Goal: Task Accomplishment & Management: Complete application form

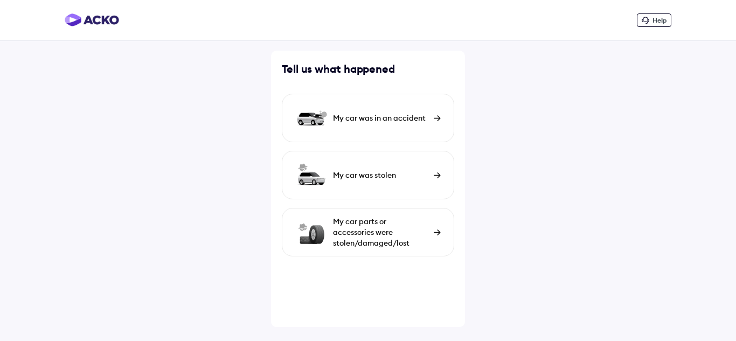
click at [391, 117] on div "My car was in an accident" at bounding box center [380, 118] width 95 height 11
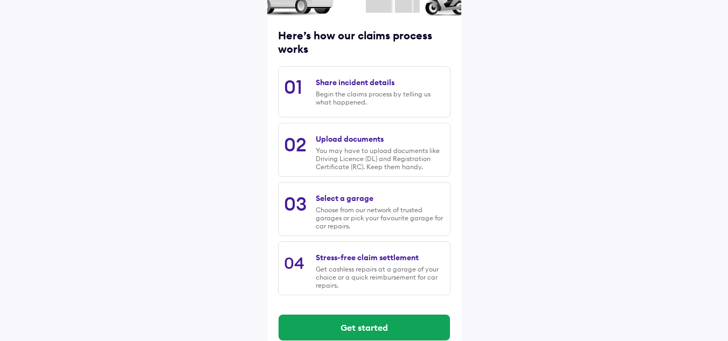
scroll to position [127, 0]
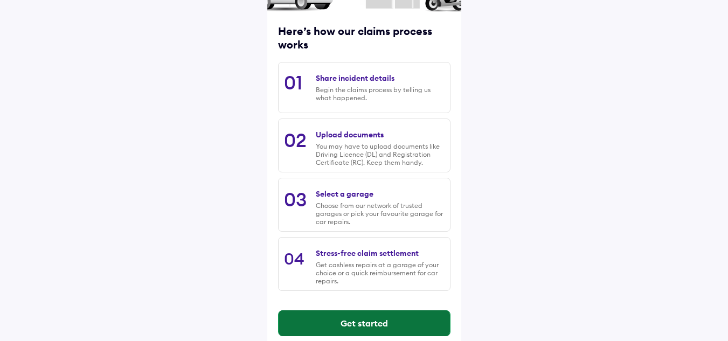
click at [343, 316] on button "Get started" at bounding box center [364, 323] width 171 height 26
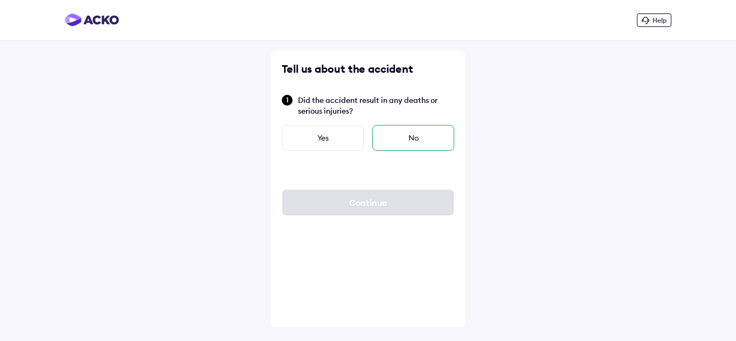
click at [415, 136] on div "No" at bounding box center [413, 138] width 82 height 26
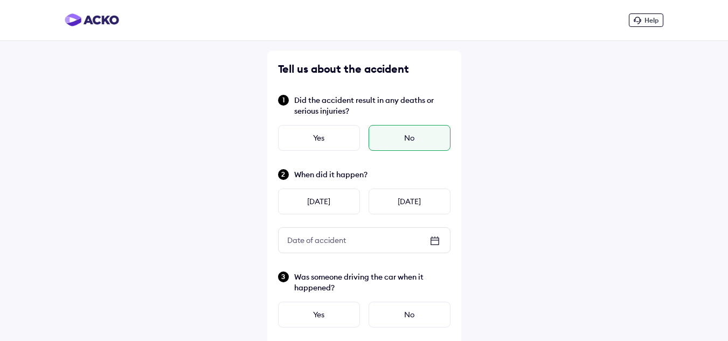
click at [432, 240] on icon at bounding box center [435, 240] width 8 height 1
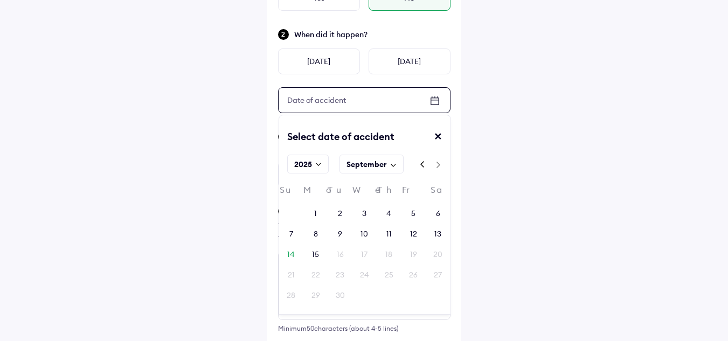
scroll to position [141, 0]
click at [436, 231] on div "13" at bounding box center [437, 232] width 7 height 11
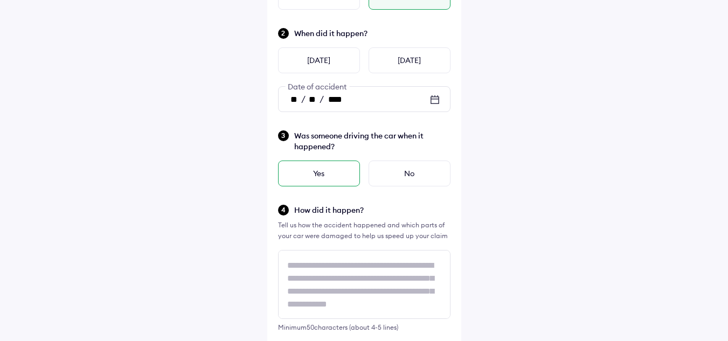
click at [300, 165] on div "Yes" at bounding box center [319, 174] width 82 height 26
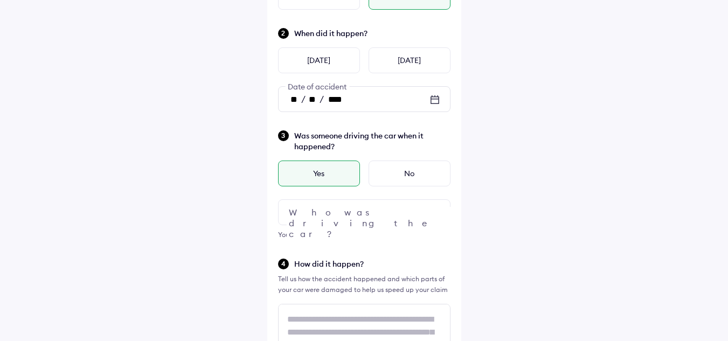
click at [436, 214] on img at bounding box center [434, 212] width 13 height 13
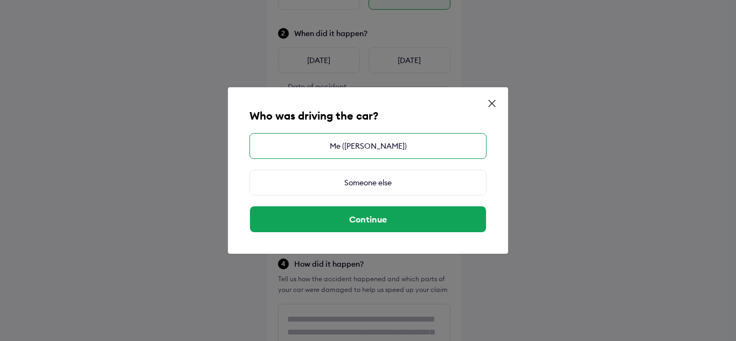
click at [370, 148] on div "Me ([PERSON_NAME])" at bounding box center [368, 146] width 237 height 26
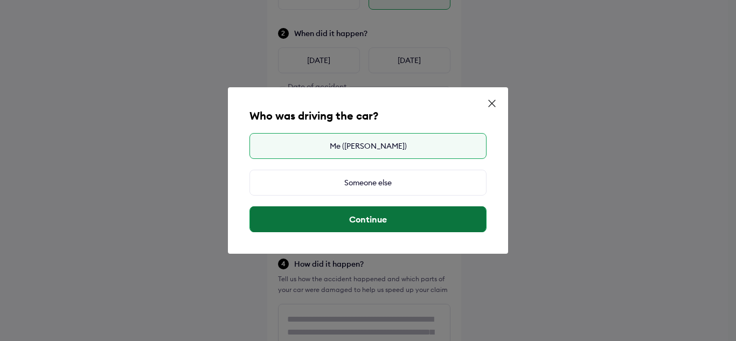
click at [370, 219] on button "Continue" at bounding box center [368, 219] width 236 height 26
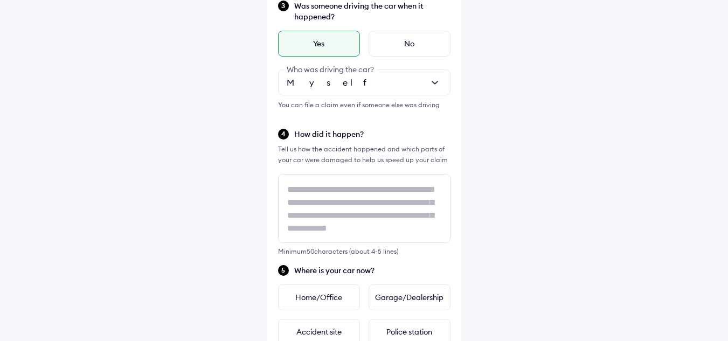
scroll to position [273, 0]
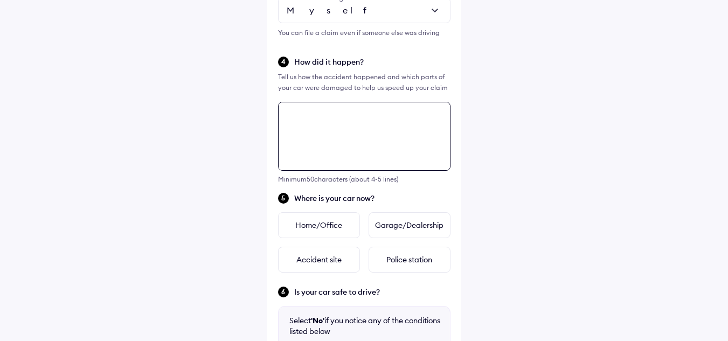
click at [389, 195] on div "Tell us about the accident Did the accident result in any deaths or serious inj…" at bounding box center [364, 144] width 194 height 874
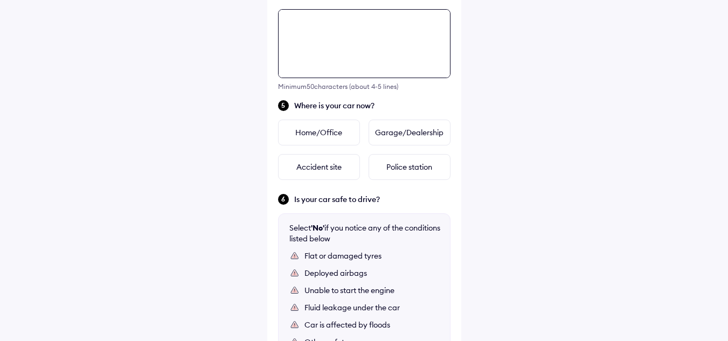
scroll to position [445, 0]
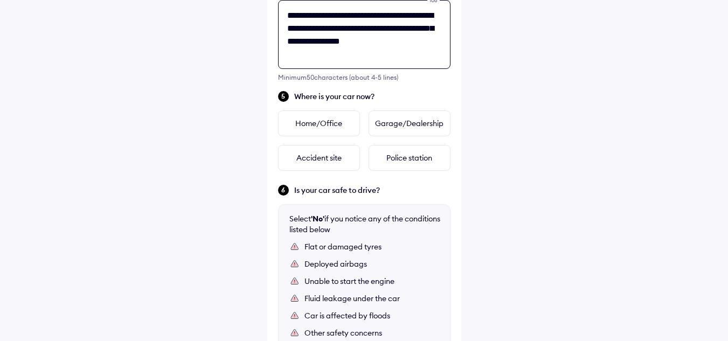
click at [299, 17] on textarea "**********" at bounding box center [364, 34] width 172 height 69
click at [322, 54] on textarea "**********" at bounding box center [364, 34] width 172 height 69
click at [423, 40] on textarea "**********" at bounding box center [364, 34] width 172 height 69
click at [341, 54] on textarea "**********" at bounding box center [364, 34] width 172 height 69
type textarea "**********"
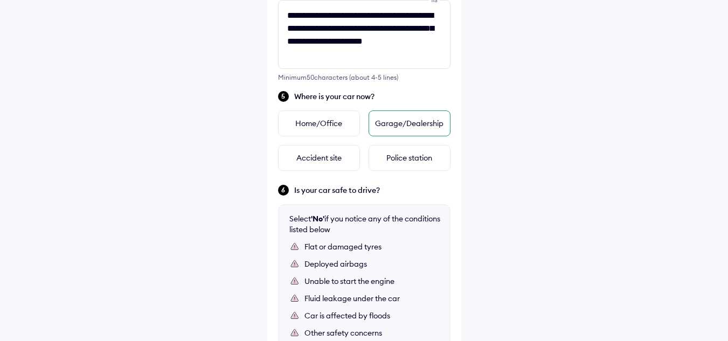
click at [406, 121] on div "Garage/Dealership" at bounding box center [410, 123] width 82 height 26
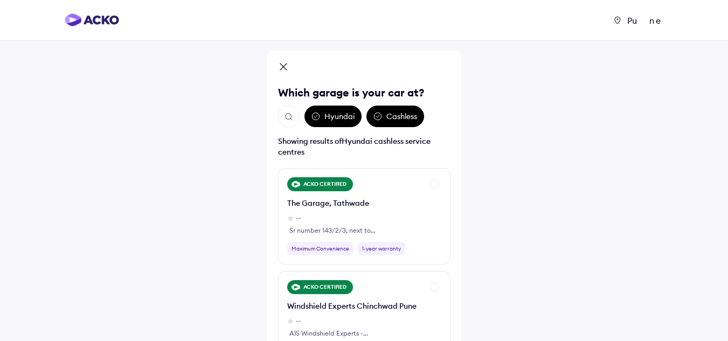
click at [284, 113] on img "Open search" at bounding box center [289, 117] width 10 height 10
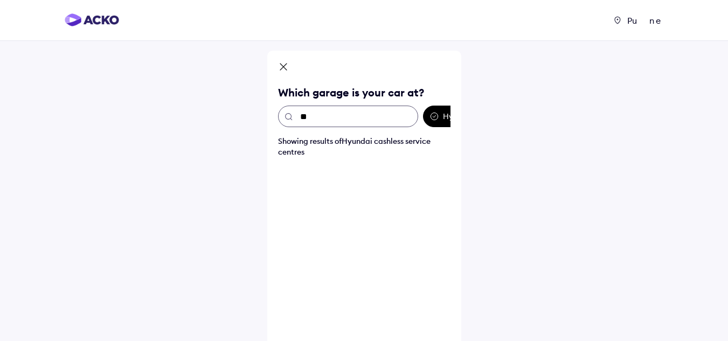
type input "*"
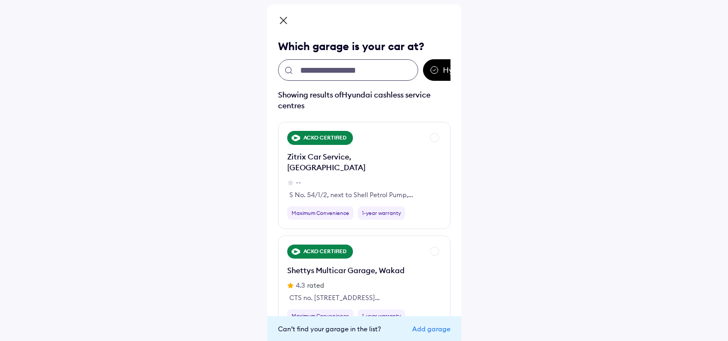
scroll to position [89, 0]
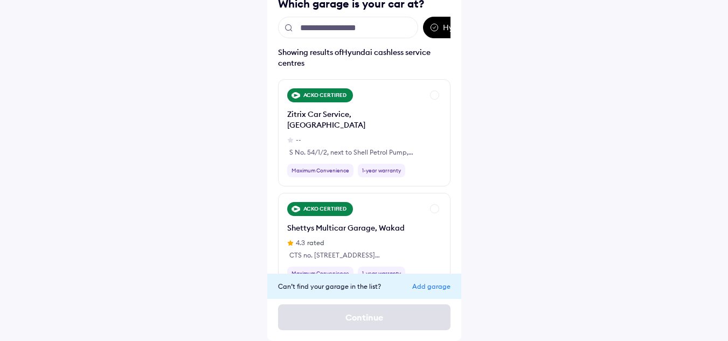
click at [431, 283] on div "Add garage" at bounding box center [431, 286] width 38 height 8
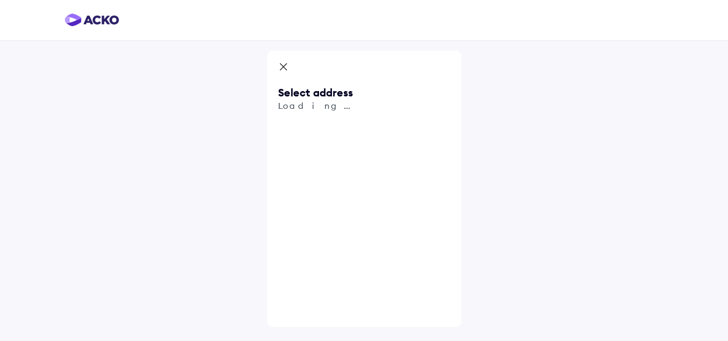
scroll to position [0, 0]
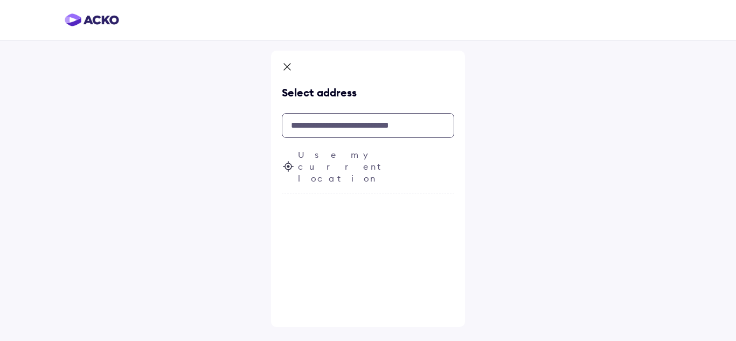
click at [321, 132] on input "text" at bounding box center [368, 125] width 172 height 25
click at [288, 165] on icon at bounding box center [288, 166] width 3 height 3
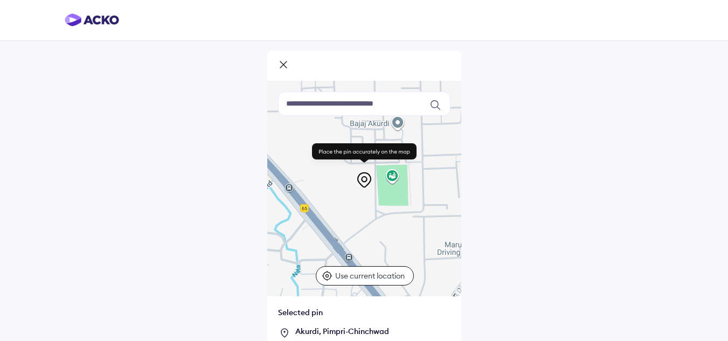
click at [351, 72] on div at bounding box center [364, 66] width 194 height 30
click at [285, 66] on icon at bounding box center [283, 64] width 6 height 6
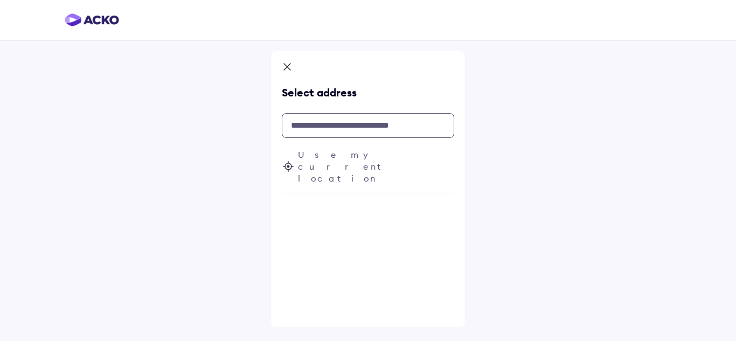
click at [338, 129] on input "text" at bounding box center [368, 125] width 172 height 25
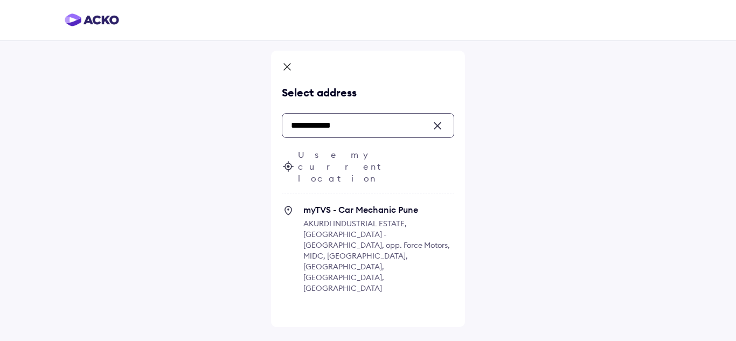
click at [334, 219] on span "AKURDI INDUSTRIAL ESTATE, [GEOGRAPHIC_DATA] - [GEOGRAPHIC_DATA], opp. Force Mot…" at bounding box center [376, 256] width 147 height 74
type input "**********"
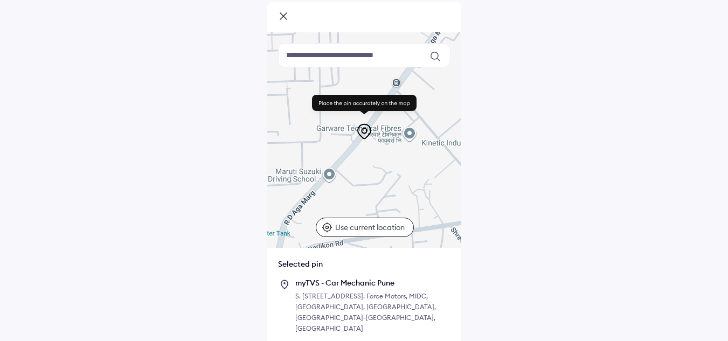
scroll to position [89, 0]
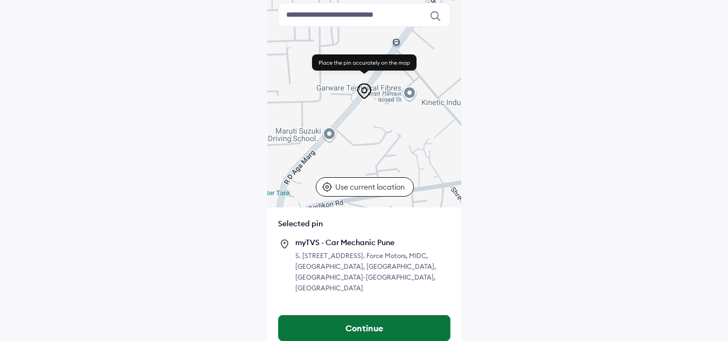
click at [347, 315] on button "Continue" at bounding box center [364, 328] width 171 height 26
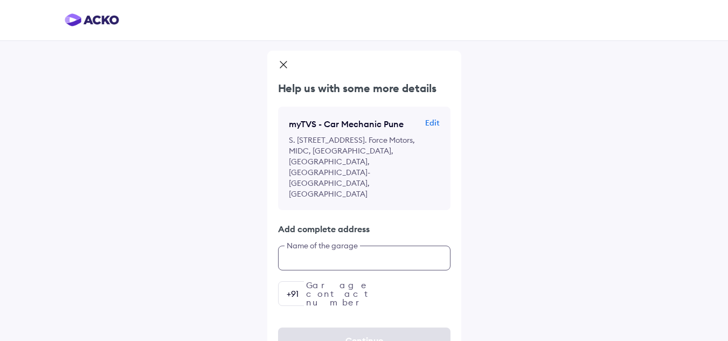
scroll to position [2, 0]
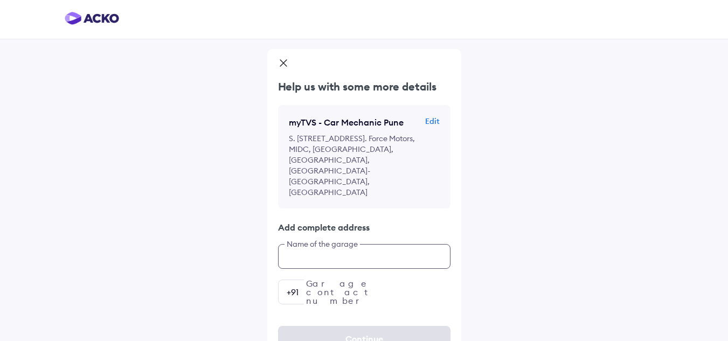
click at [337, 244] on input "text" at bounding box center [364, 256] width 172 height 25
type input "*****"
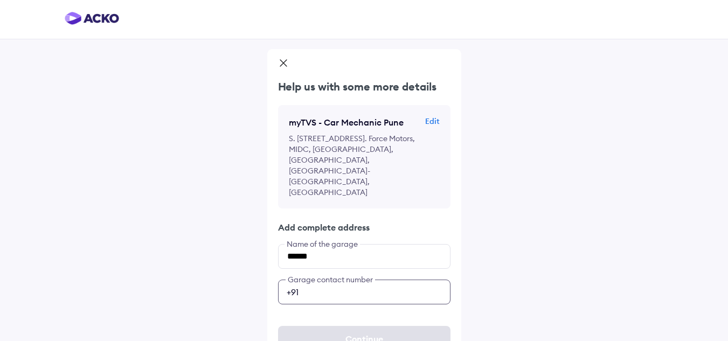
click at [334, 280] on input "number" at bounding box center [364, 292] width 172 height 25
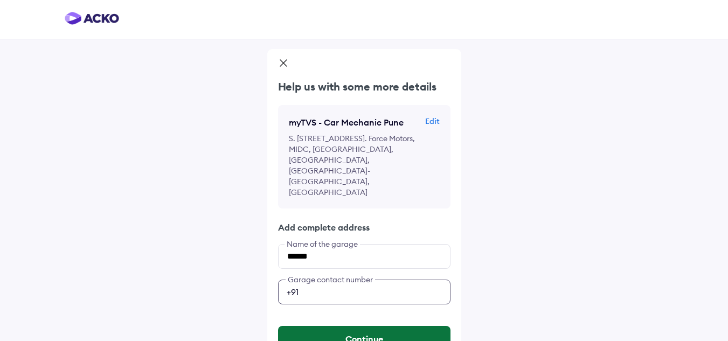
type input "**********"
click at [357, 326] on button "Continue" at bounding box center [364, 339] width 172 height 26
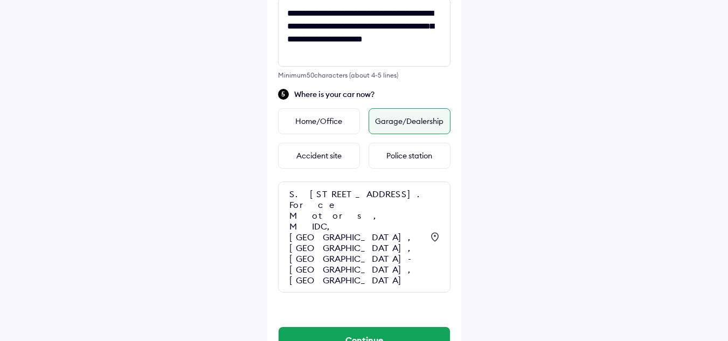
scroll to position [448, 0]
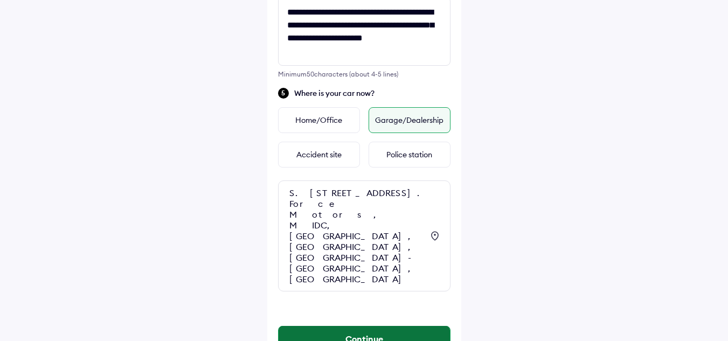
click at [390, 326] on button "Continue" at bounding box center [364, 339] width 171 height 26
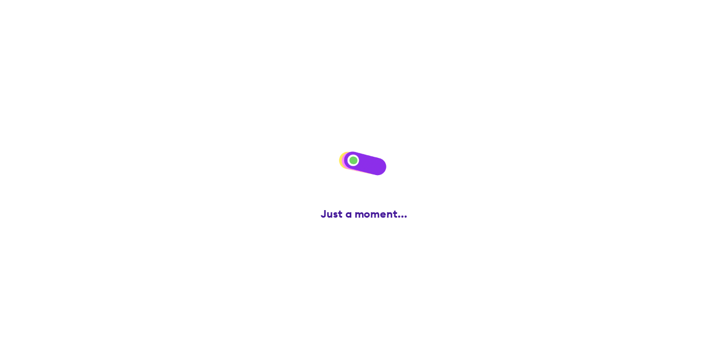
scroll to position [0, 0]
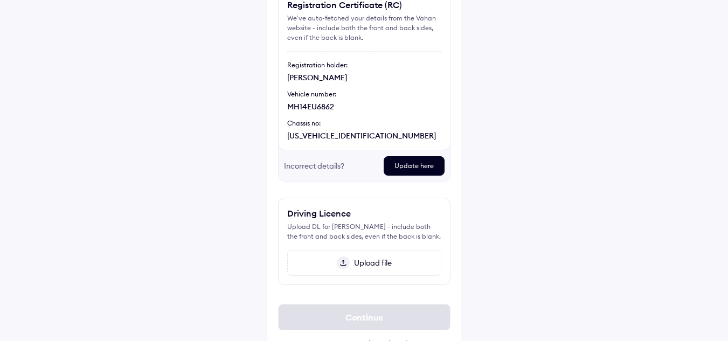
scroll to position [132, 0]
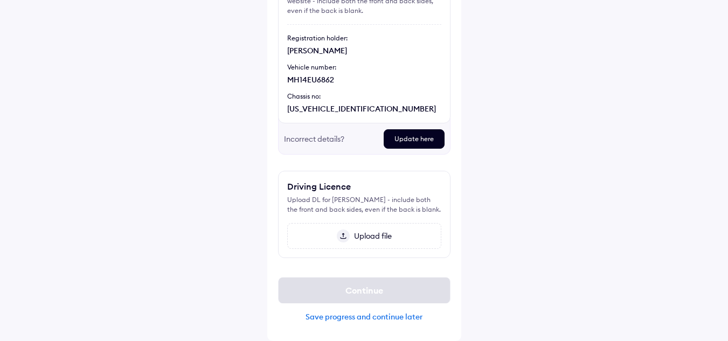
click at [343, 232] on img at bounding box center [343, 236] width 13 height 13
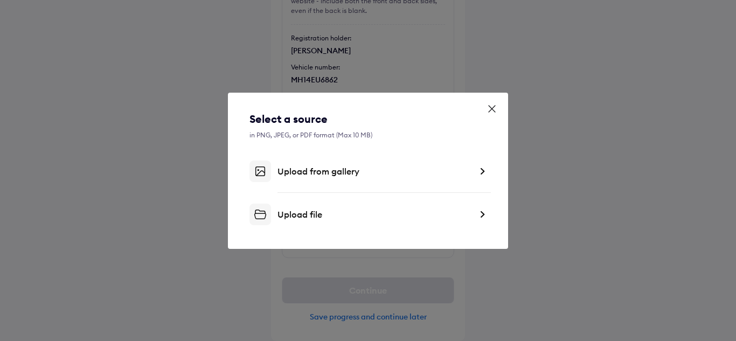
click at [326, 179] on div "Upload from gallery" at bounding box center [368, 172] width 237 height 22
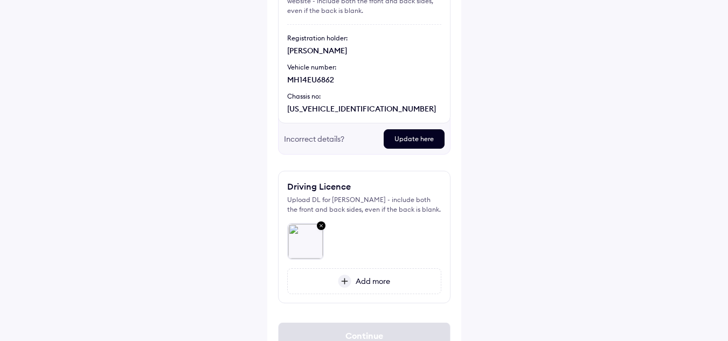
scroll to position [177, 0]
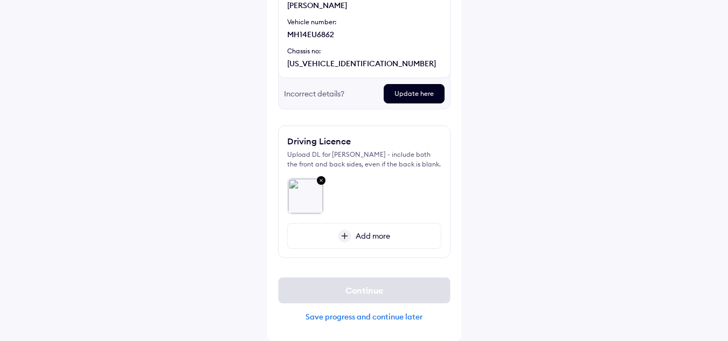
click at [308, 192] on img at bounding box center [306, 196] width 36 height 36
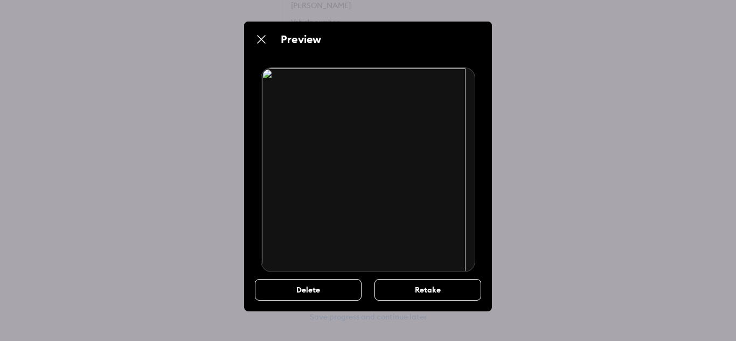
click at [259, 38] on img at bounding box center [261, 39] width 13 height 13
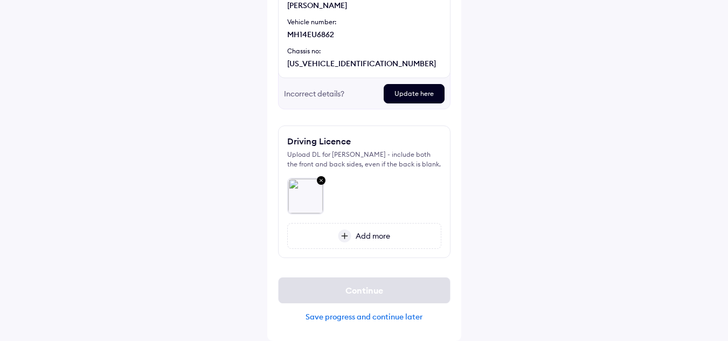
click at [360, 233] on span "Add more" at bounding box center [370, 236] width 39 height 10
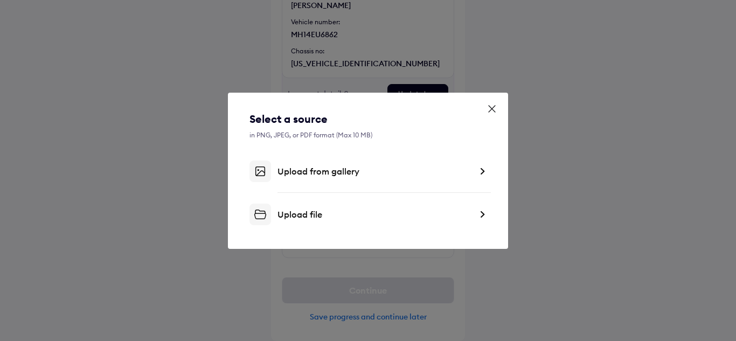
click at [317, 171] on div "Upload from gallery" at bounding box center [375, 171] width 194 height 11
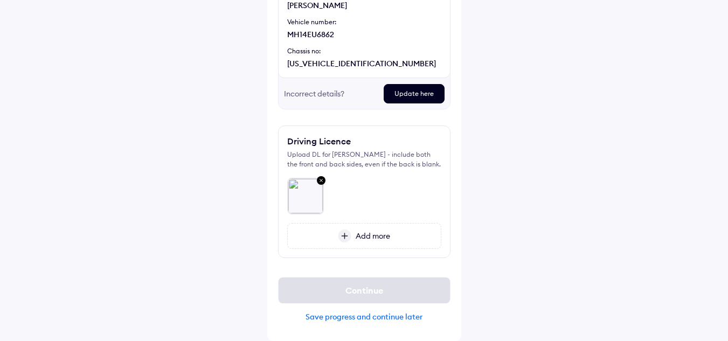
scroll to position [142, 0]
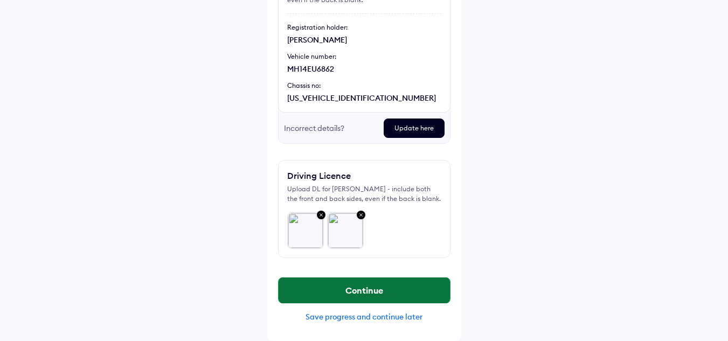
click at [364, 293] on button "Continue" at bounding box center [364, 291] width 171 height 26
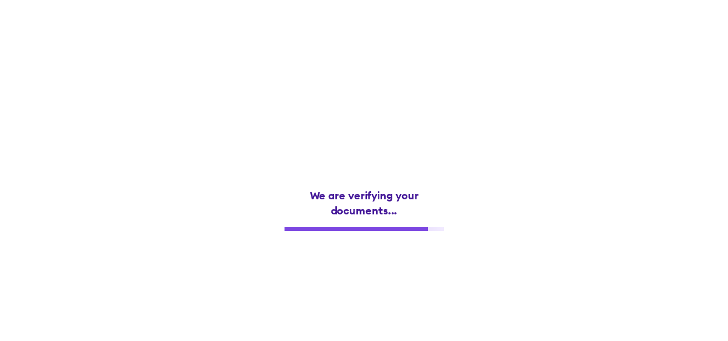
scroll to position [0, 0]
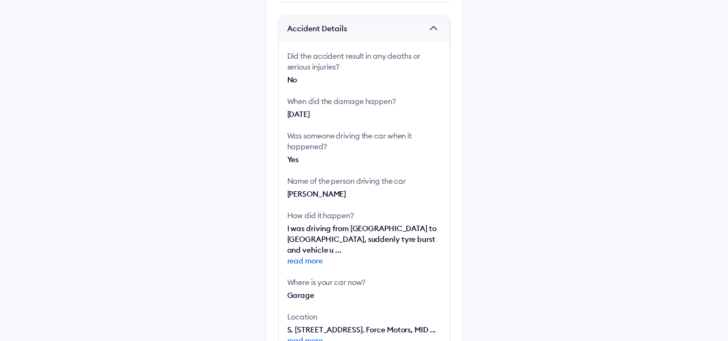
scroll to position [210, 0]
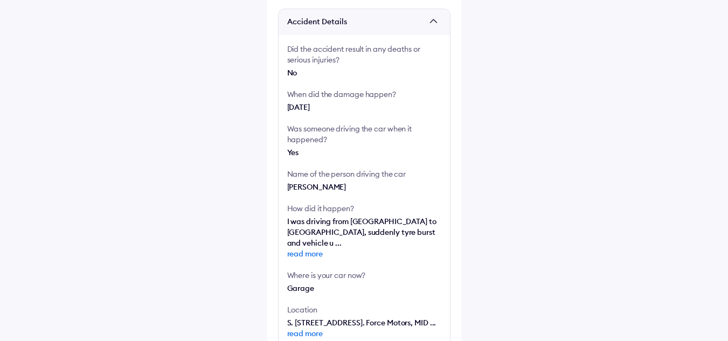
click at [298, 248] on span "read more" at bounding box center [364, 253] width 154 height 11
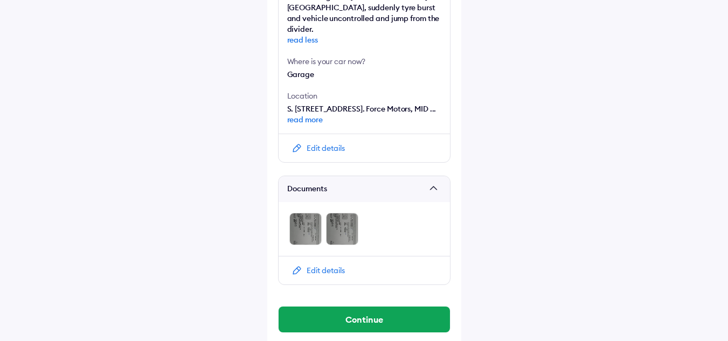
scroll to position [445, 0]
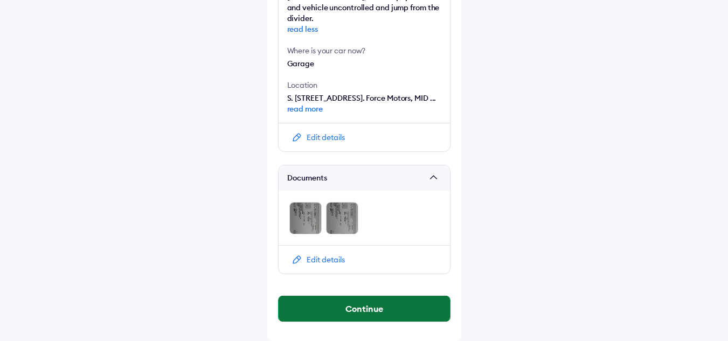
click at [376, 313] on button "Continue" at bounding box center [364, 309] width 171 height 26
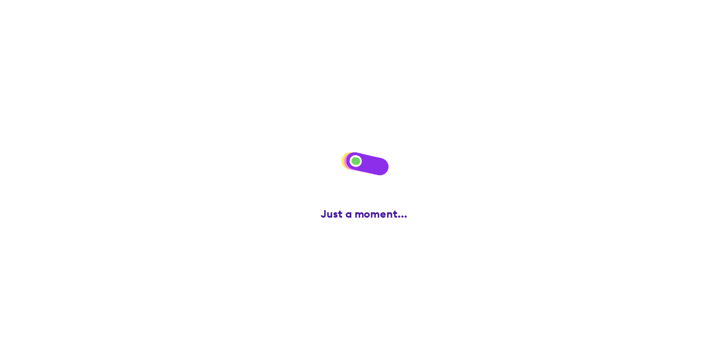
scroll to position [0, 0]
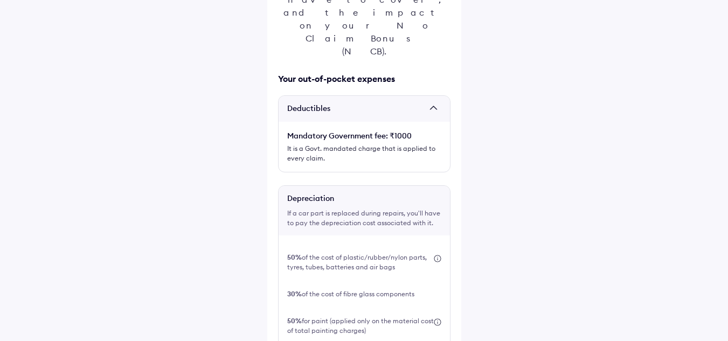
scroll to position [264, 0]
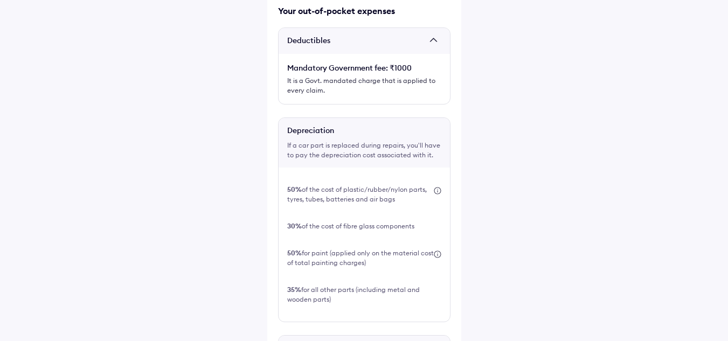
drag, startPoint x: 725, startPoint y: 183, endPoint x: 726, endPoint y: 219, distance: 35.6
click at [726, 219] on div "Help This is super important! Before you file this claim, check the expenses yo…" at bounding box center [364, 186] width 728 height 900
click at [673, 197] on div "Help This is super important! Before you file this claim, check the expenses yo…" at bounding box center [364, 186] width 728 height 900
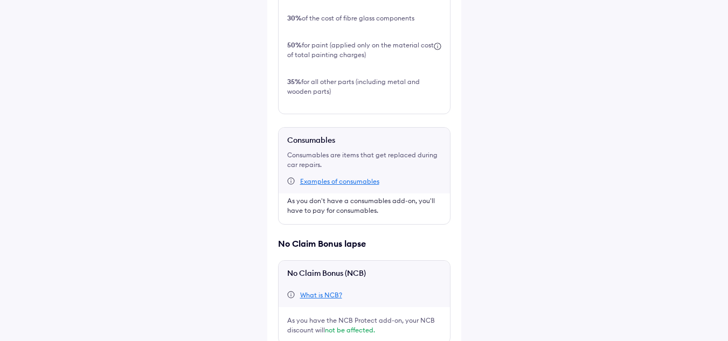
scroll to position [481, 0]
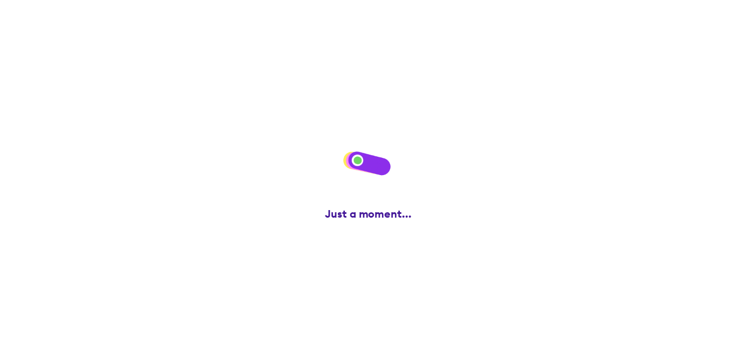
scroll to position [0, 0]
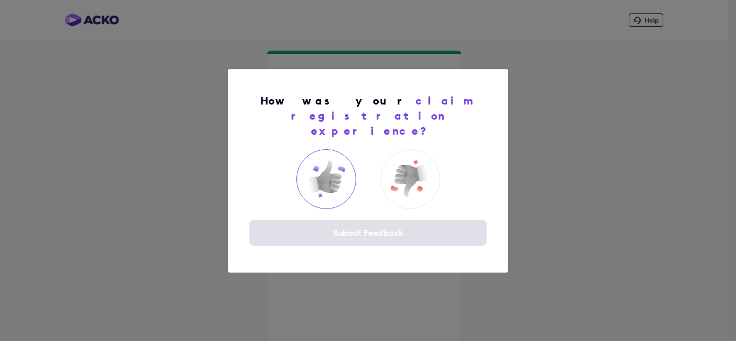
click at [324, 174] on img at bounding box center [326, 178] width 43 height 43
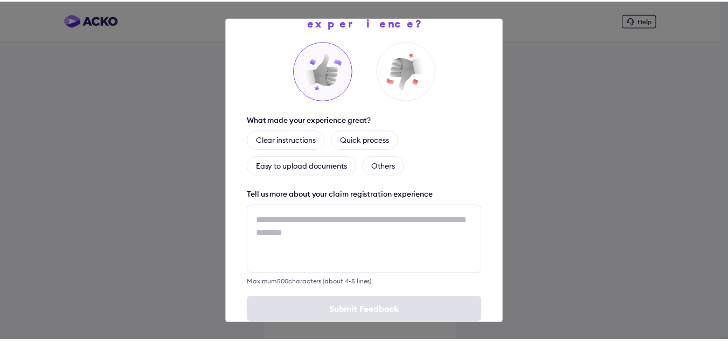
scroll to position [68, 0]
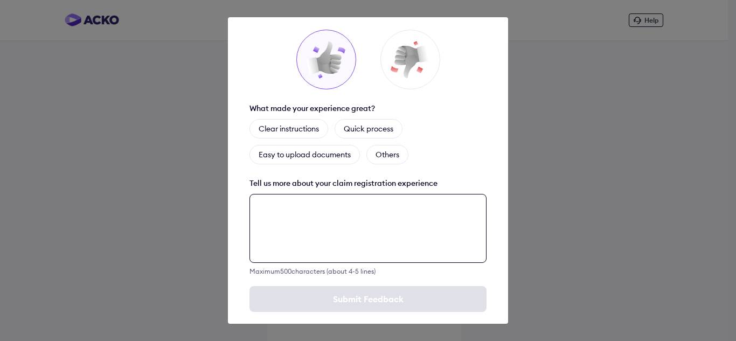
click at [329, 213] on textarea at bounding box center [368, 228] width 237 height 69
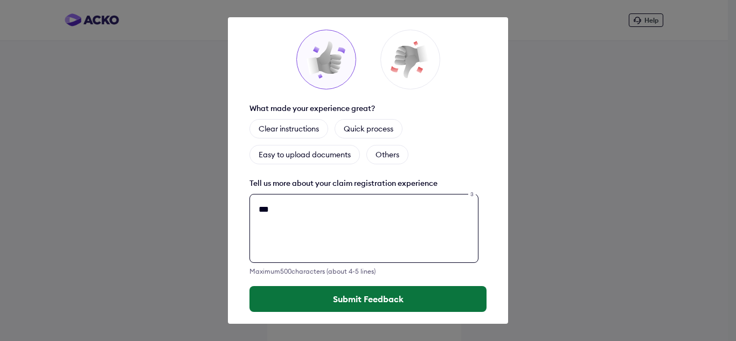
type textarea "***"
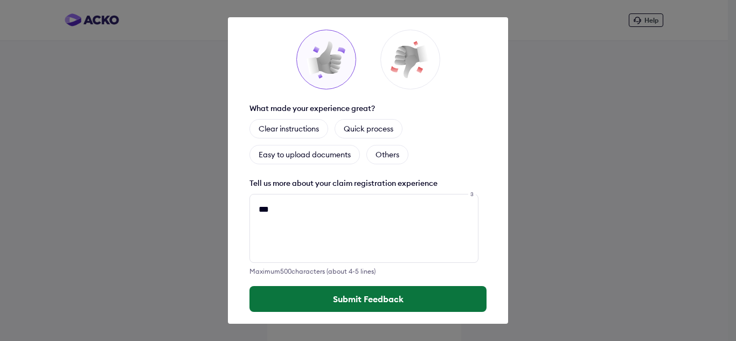
click at [317, 286] on button "Submit Feedback" at bounding box center [368, 299] width 237 height 26
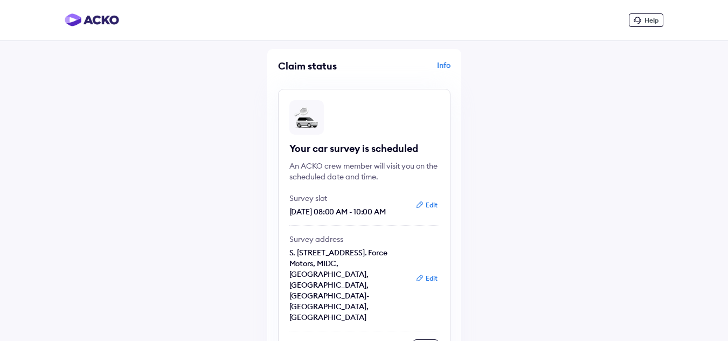
click at [445, 64] on div "Info" at bounding box center [409, 70] width 84 height 20
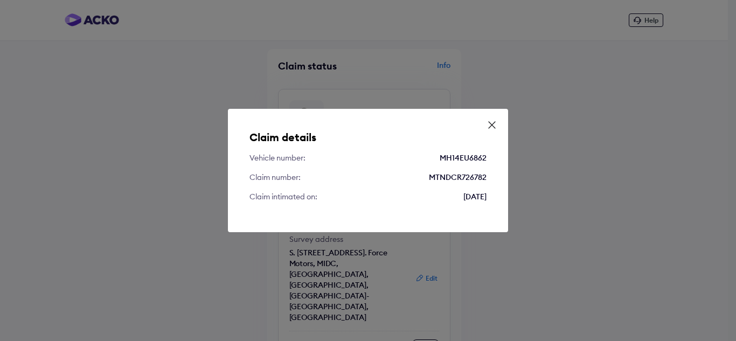
click at [490, 125] on icon at bounding box center [492, 125] width 11 height 11
